Goal: Task Accomplishment & Management: Manage account settings

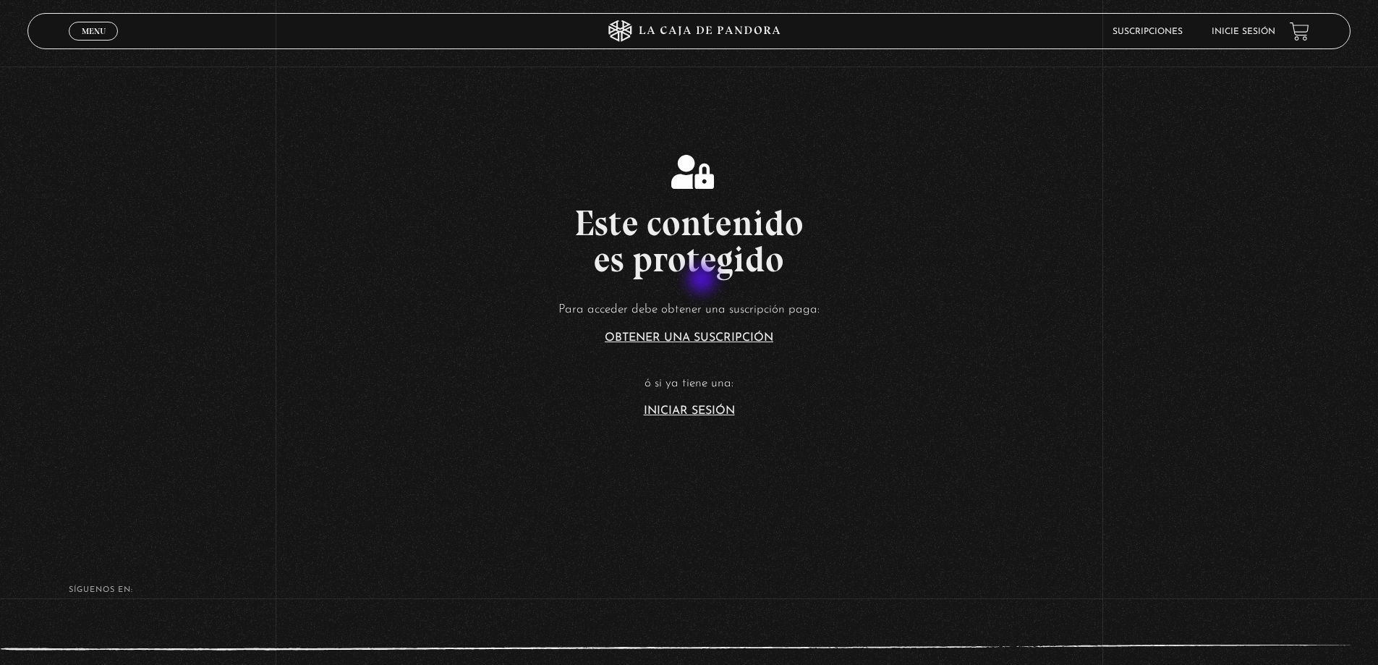
scroll to position [119, 0]
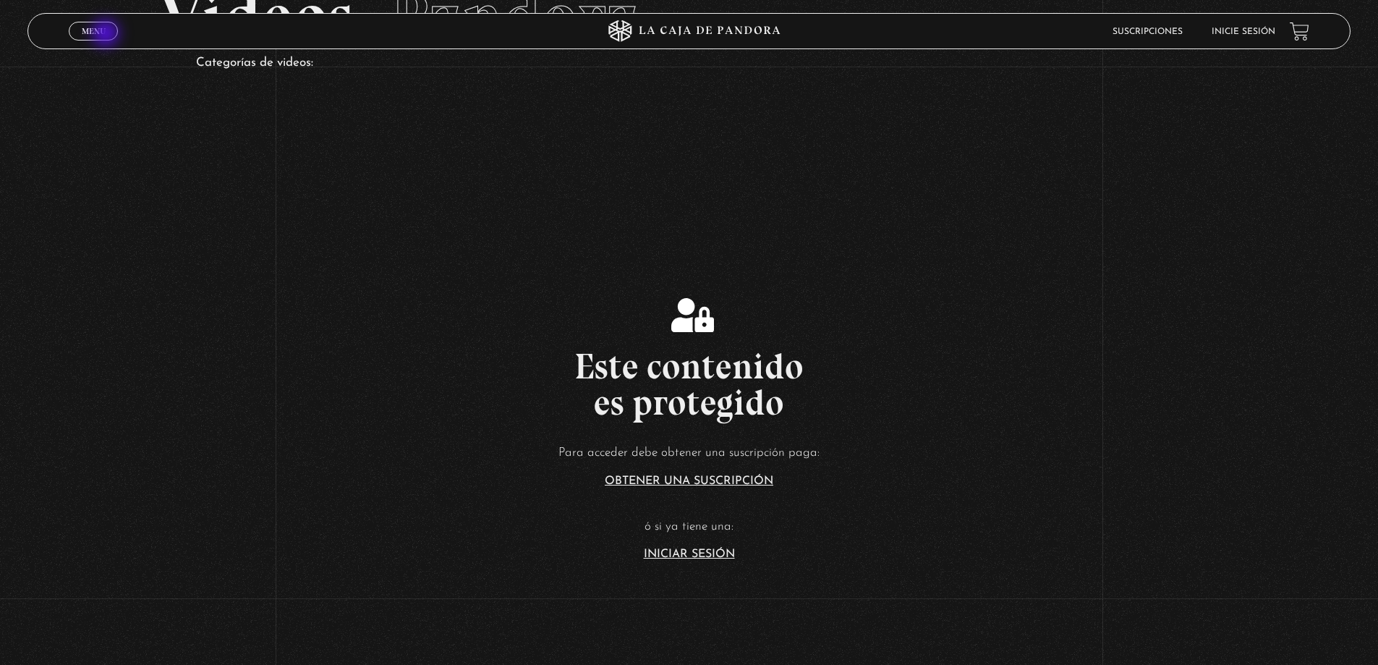
click at [107, 35] on link "Menu Cerrar" at bounding box center [93, 31] width 49 height 19
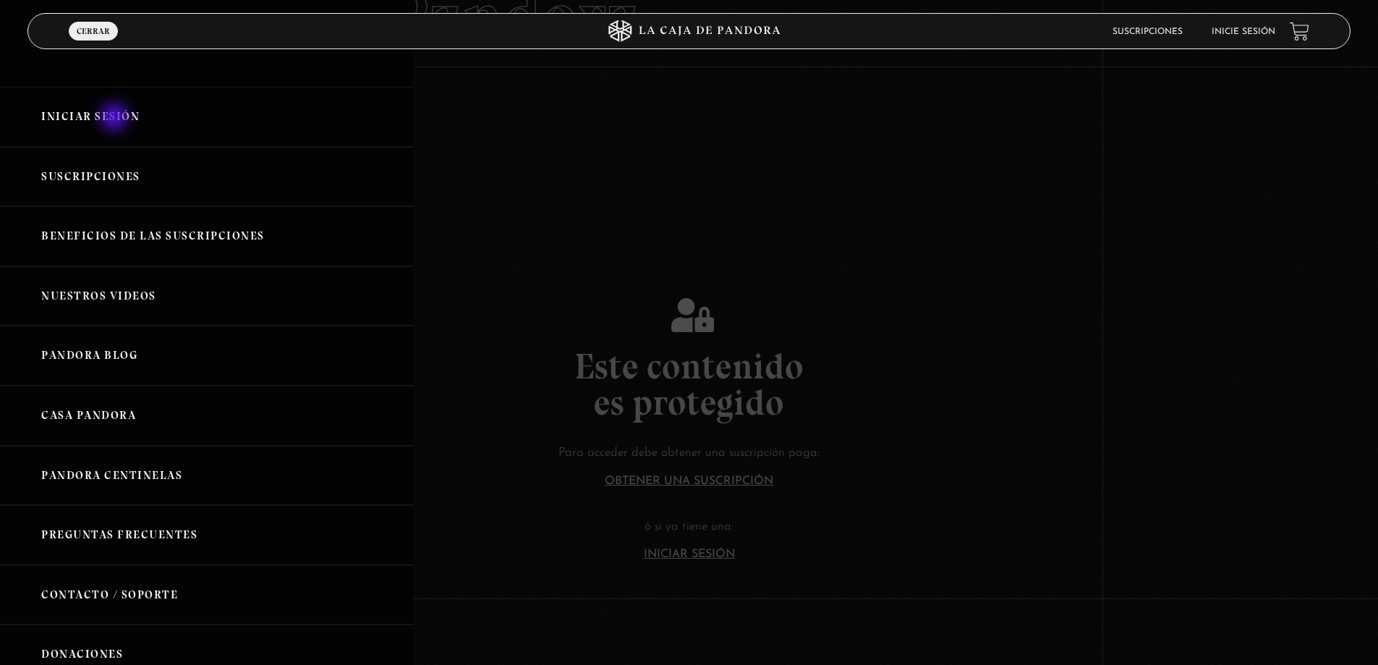
click at [116, 119] on link "Iniciar Sesión" at bounding box center [207, 117] width 414 height 60
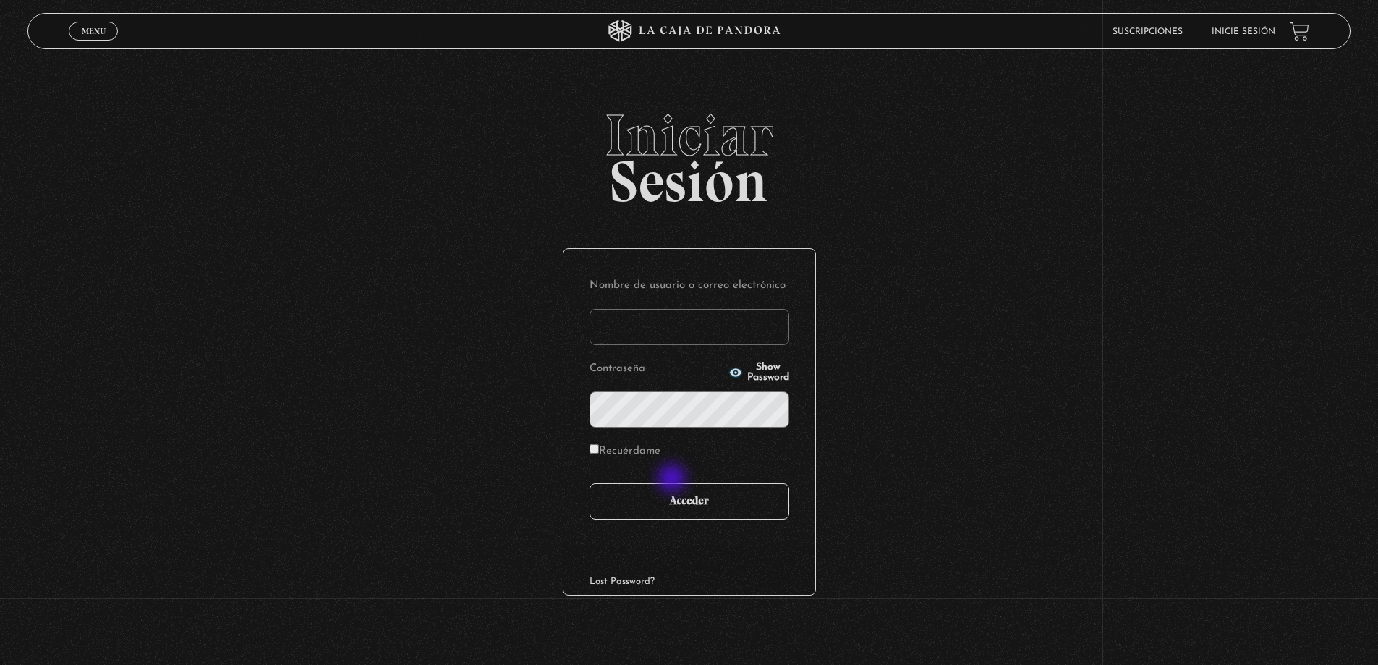
type input "[PERSON_NAME]"
click at [654, 511] on input "Acceder" at bounding box center [689, 501] width 200 height 36
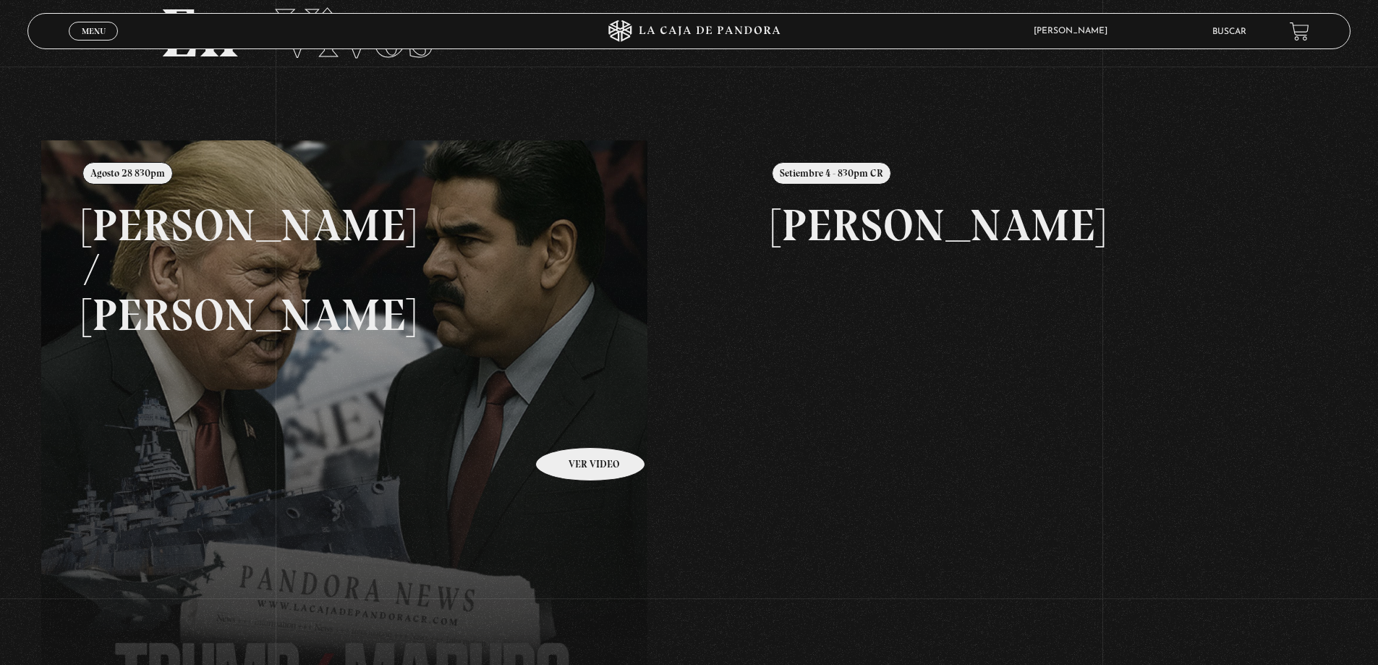
scroll to position [72, 0]
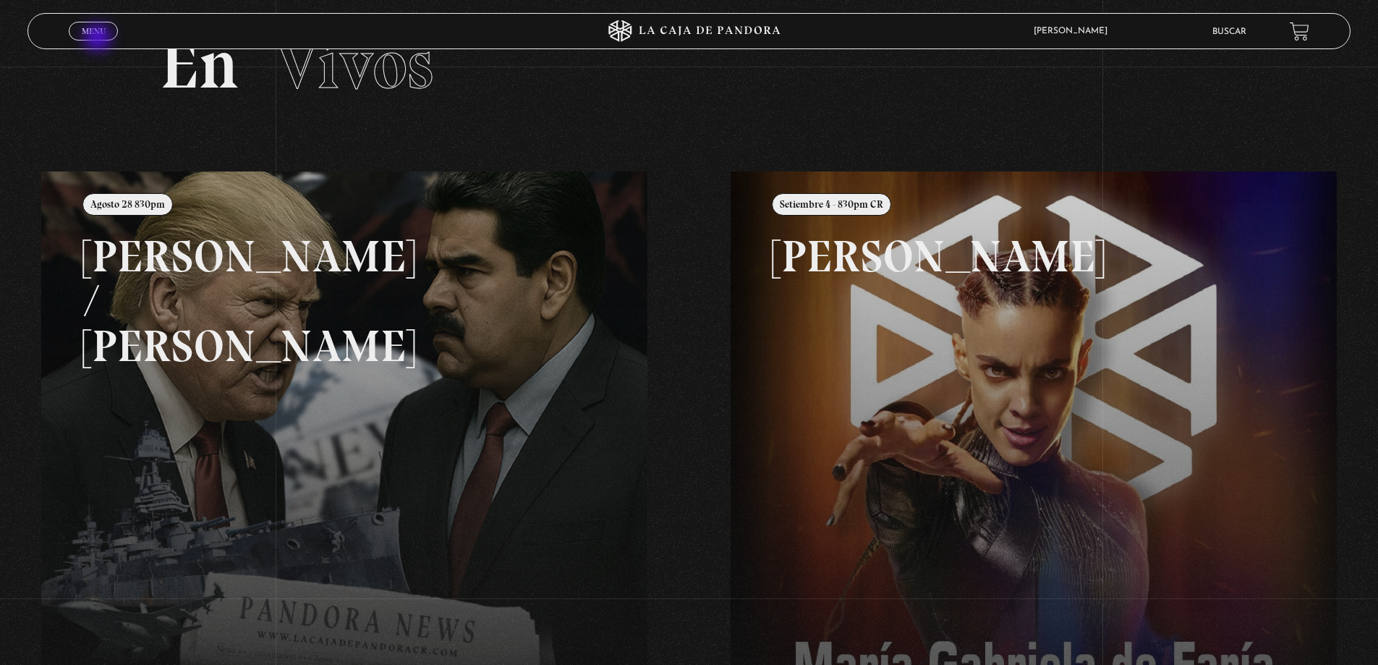
click at [99, 35] on span "Menu" at bounding box center [94, 31] width 24 height 9
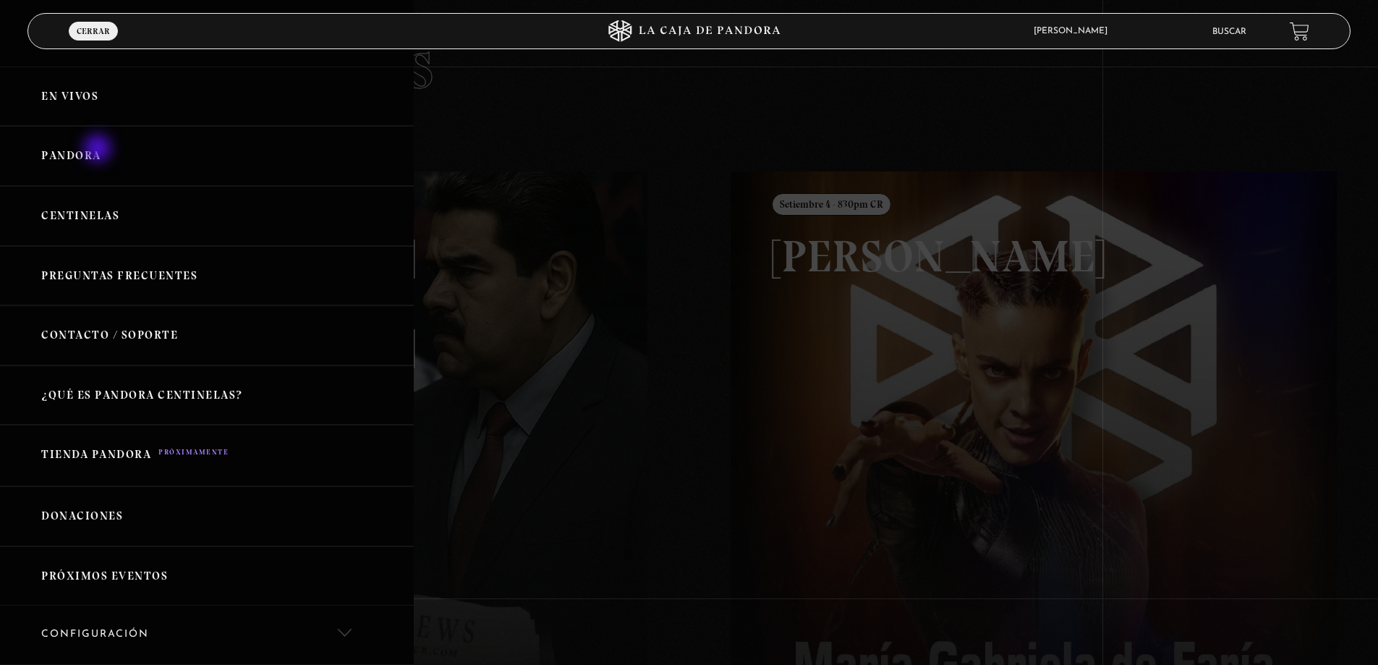
click at [98, 146] on link "Pandora" at bounding box center [207, 156] width 414 height 60
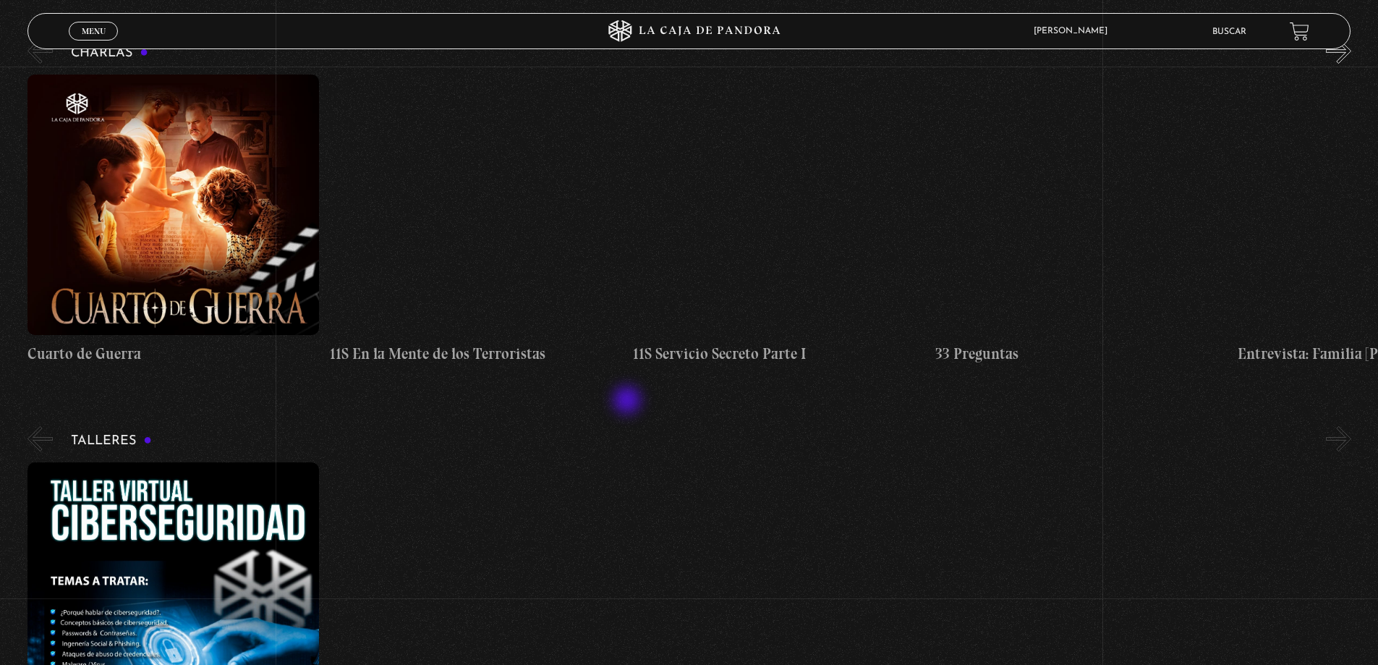
scroll to position [217, 0]
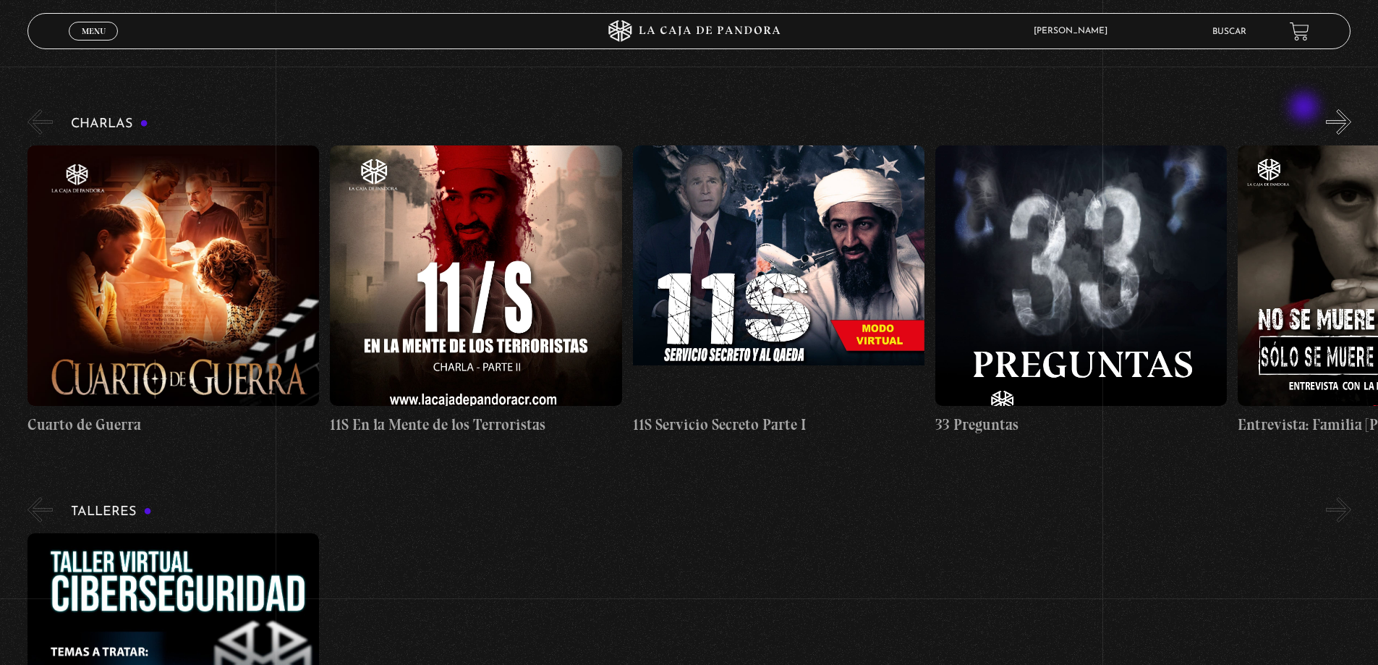
click at [1342, 129] on button "»" at bounding box center [1338, 121] width 25 height 25
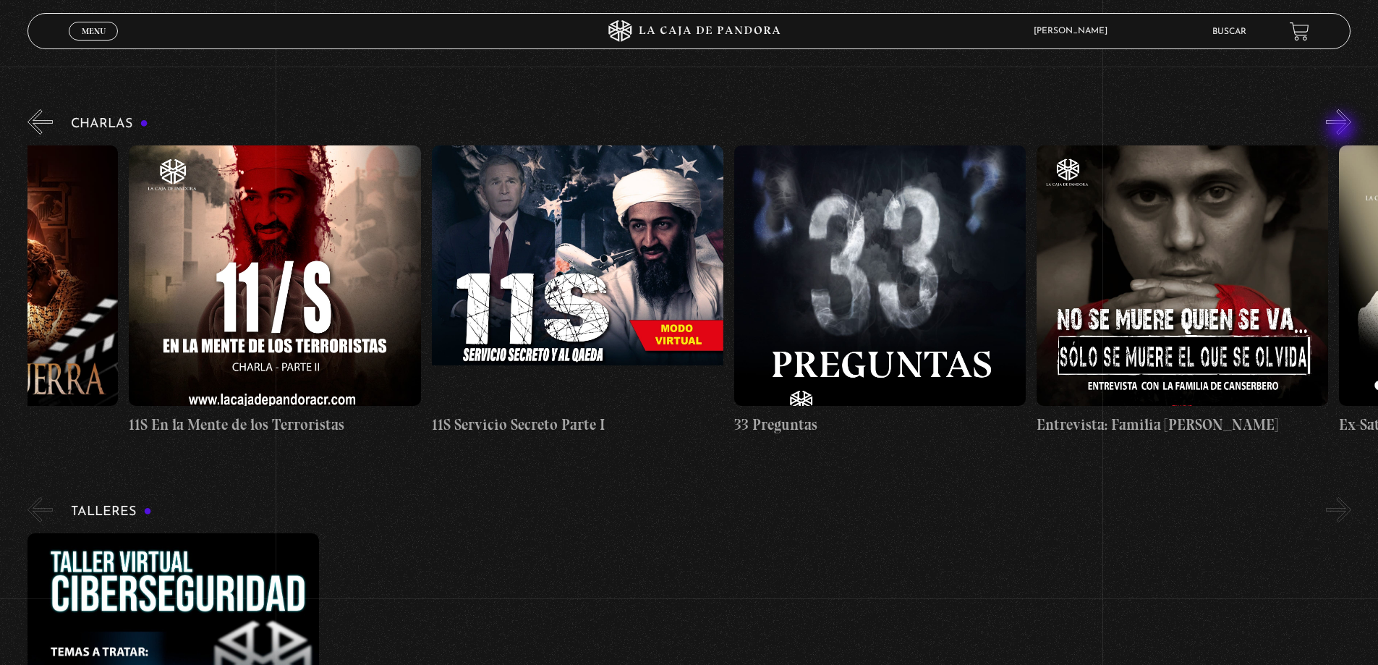
click at [1342, 129] on button "»" at bounding box center [1338, 121] width 25 height 25
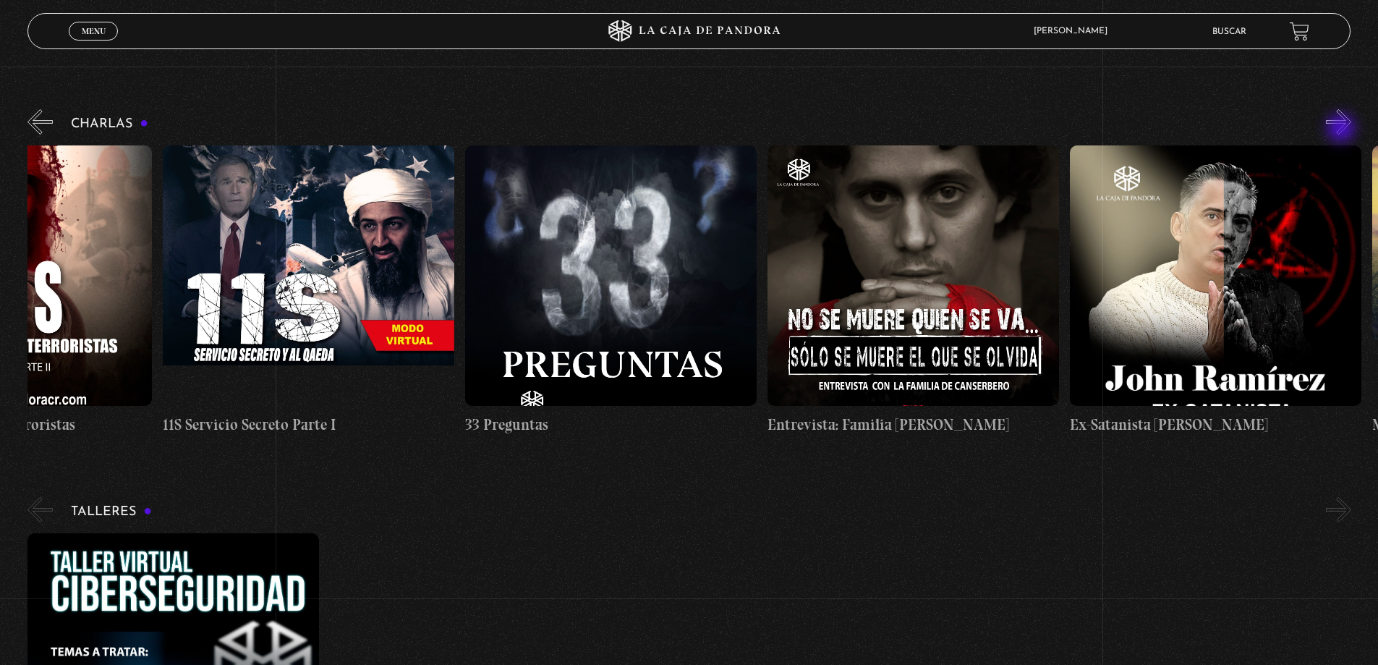
click at [1342, 129] on button "»" at bounding box center [1338, 121] width 25 height 25
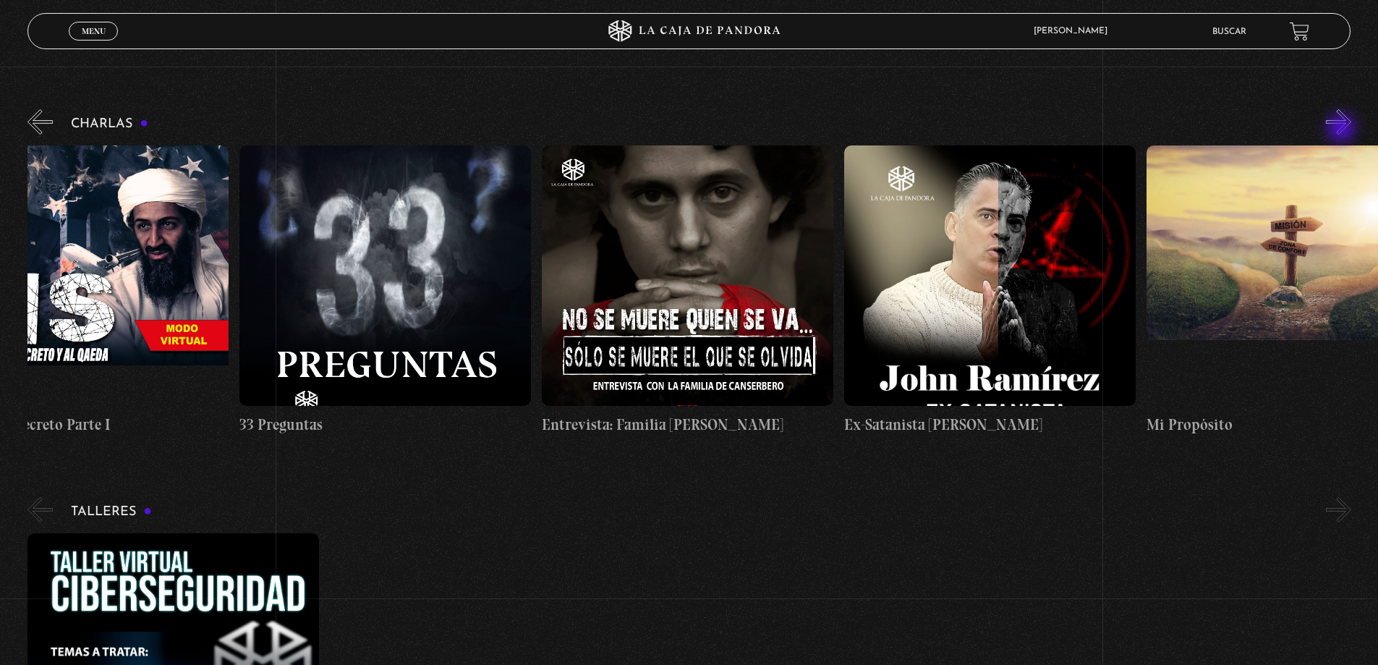
click at [1342, 129] on button "»" at bounding box center [1338, 121] width 25 height 25
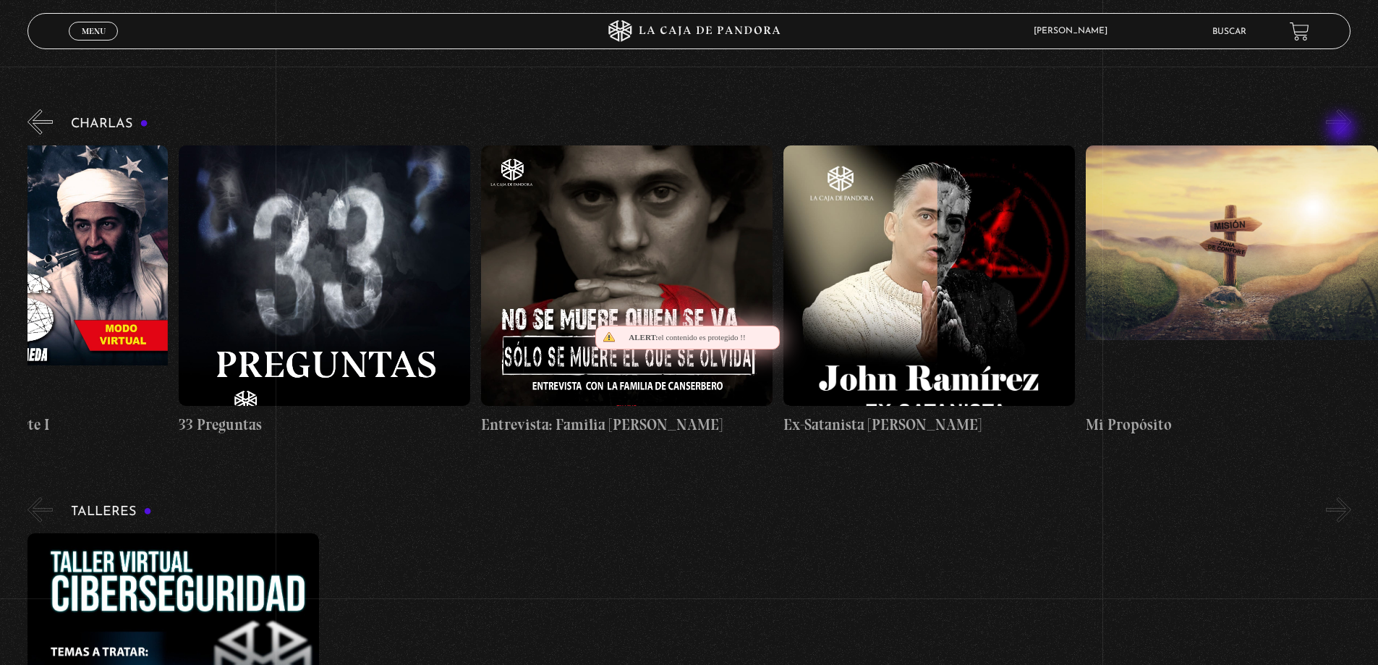
click at [1342, 129] on button "»" at bounding box center [1338, 121] width 25 height 25
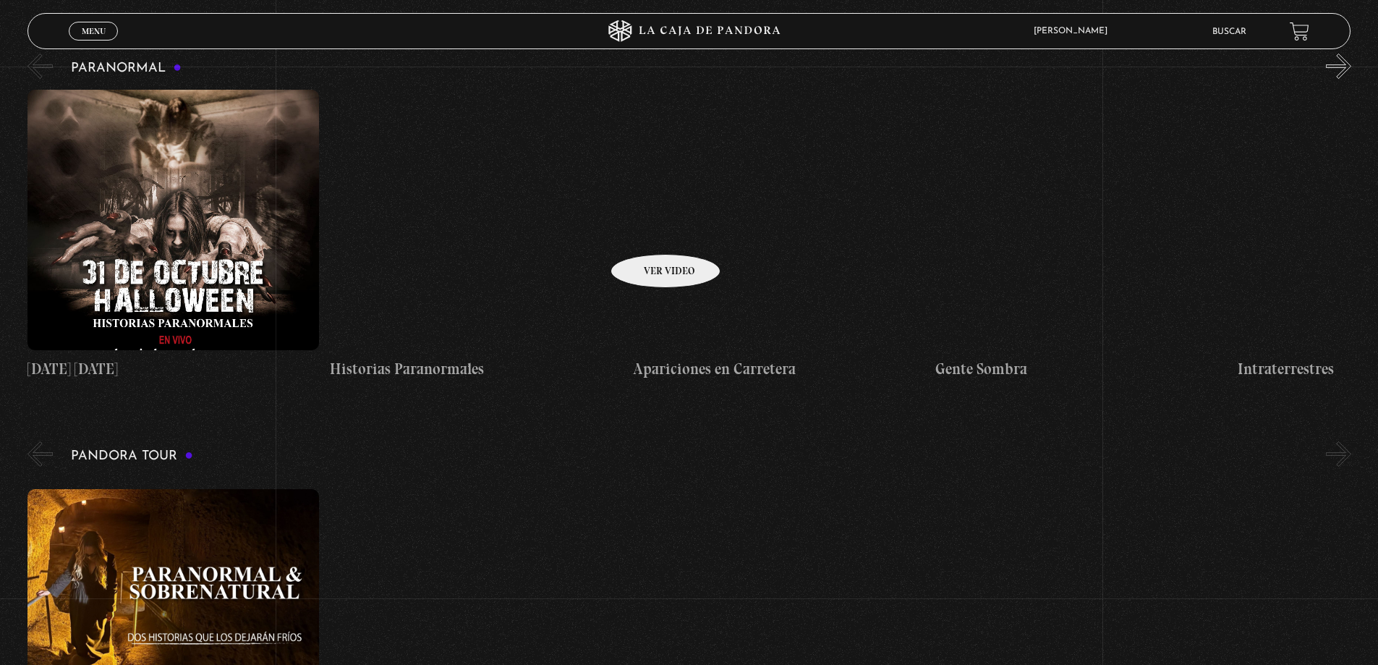
scroll to position [1591, 0]
